Goal: Register for event/course

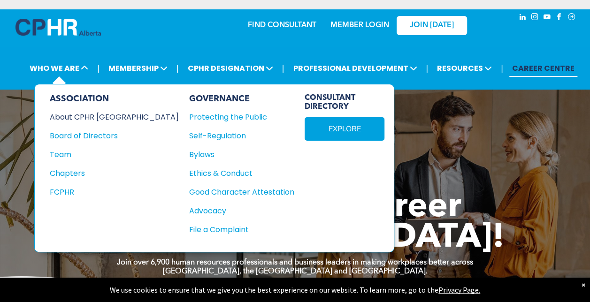
click at [91, 116] on div "About CPHR [GEOGRAPHIC_DATA]" at bounding box center [108, 117] width 116 height 12
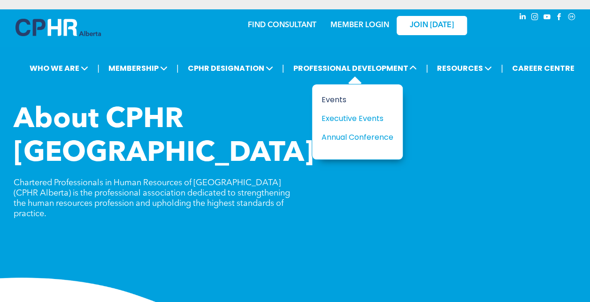
click at [333, 99] on div "Events" at bounding box center [353, 100] width 65 height 12
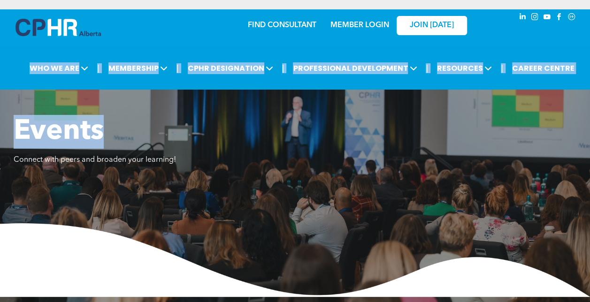
drag, startPoint x: 589, startPoint y: 34, endPoint x: 597, endPoint y: 78, distance: 45.3
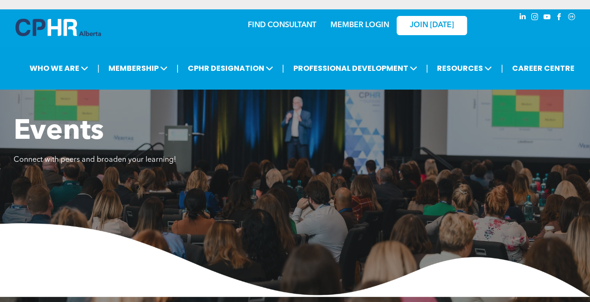
click at [375, 44] on div "FIND CONSULTANT MEMBER LOGIN JOIN [DATE]" at bounding box center [295, 29] width 563 height 40
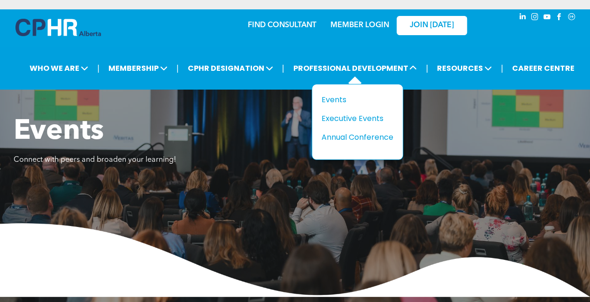
click at [343, 141] on div "Title Events Executive Events Annual Conference" at bounding box center [357, 122] width 91 height 76
click at [349, 138] on div "Annual Conference" at bounding box center [353, 137] width 65 height 12
